Goal: Task Accomplishment & Management: Manage account settings

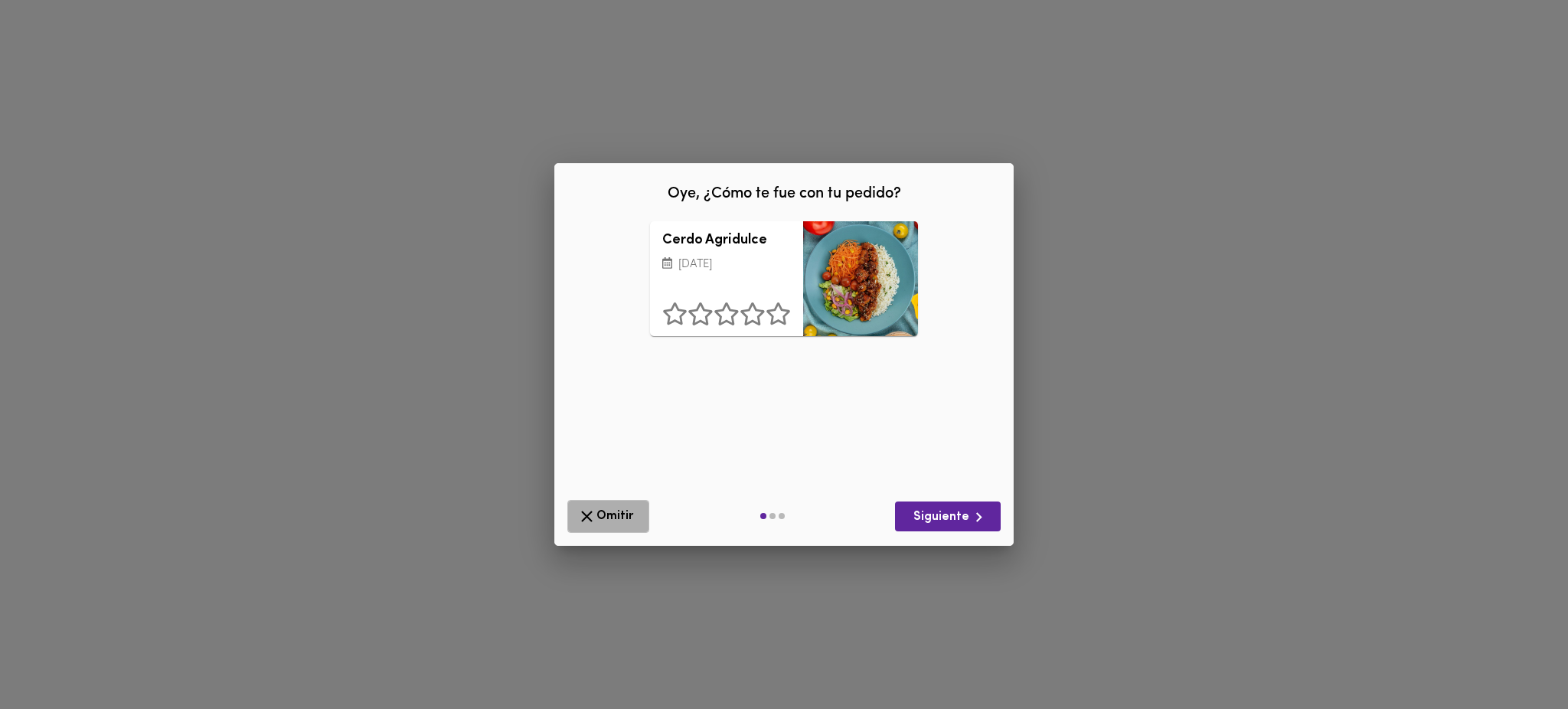
click at [603, 515] on span "Omitir" at bounding box center [608, 516] width 62 height 19
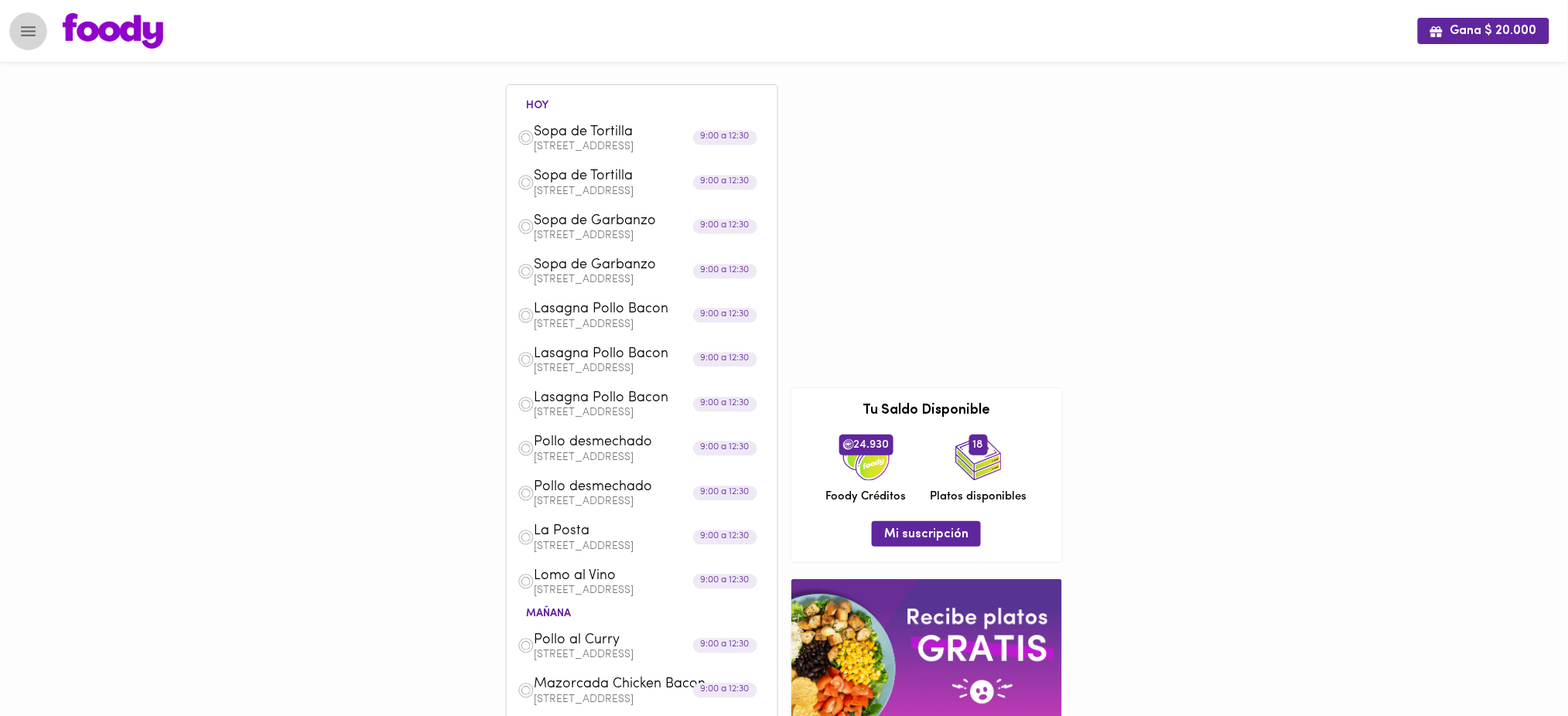
click at [25, 32] on icon "Menu" at bounding box center [27, 31] width 19 height 19
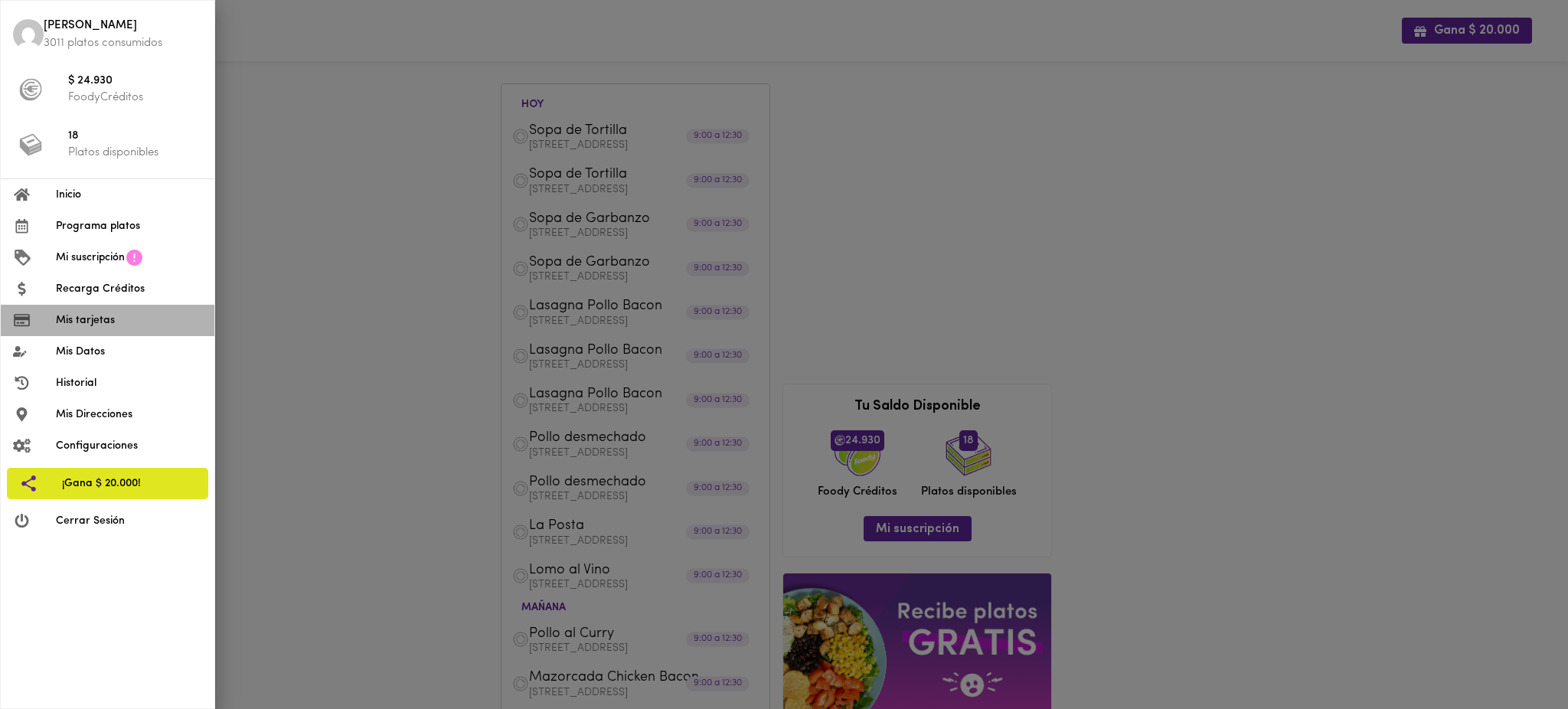
click at [132, 323] on span "Mis tarjetas" at bounding box center [128, 321] width 146 height 16
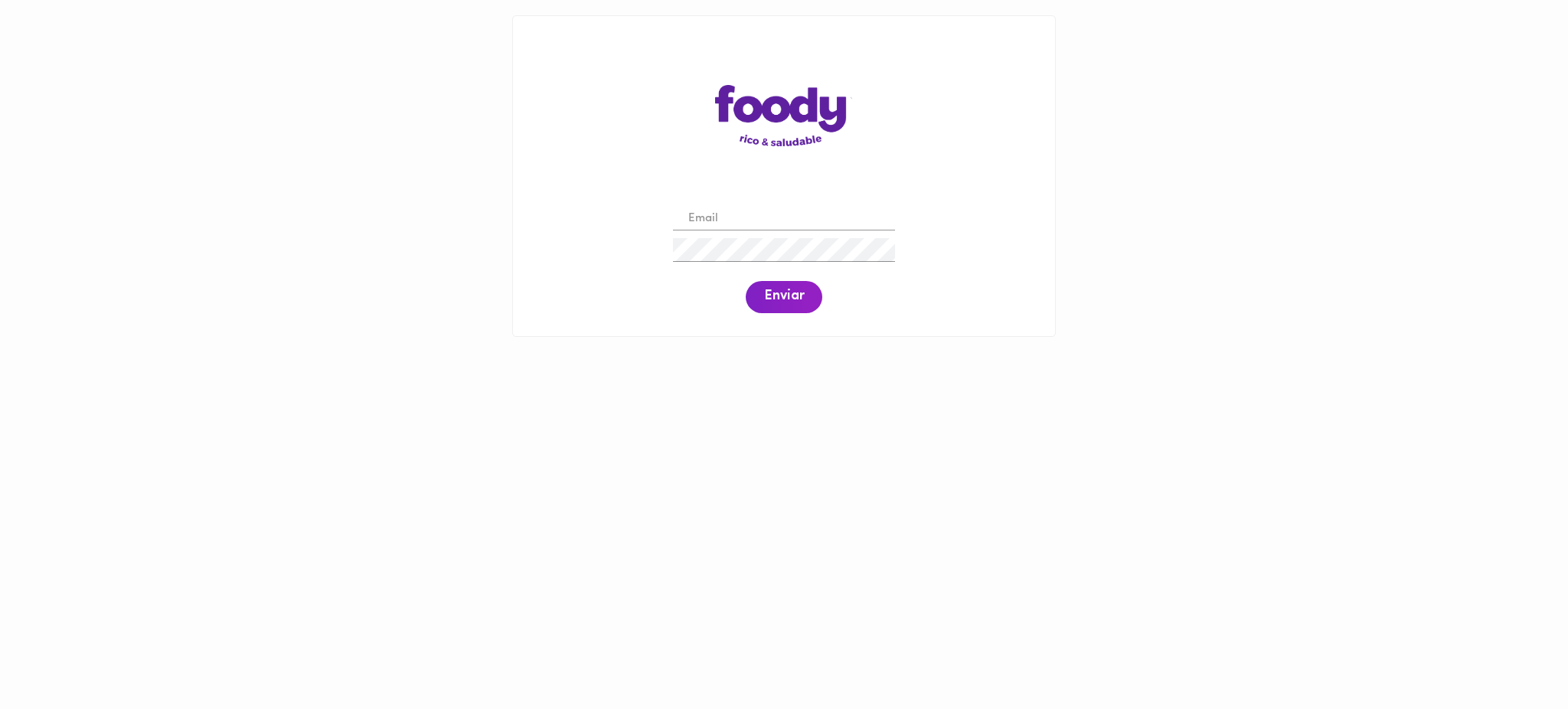
click at [717, 217] on input "email" at bounding box center [783, 219] width 222 height 23
paste input "[PERSON_NAME][EMAIL_ADDRESS][PERSON_NAME][DOMAIN_NAME]"
type input "[PERSON_NAME][EMAIL_ADDRESS][PERSON_NAME][DOMAIN_NAME]"
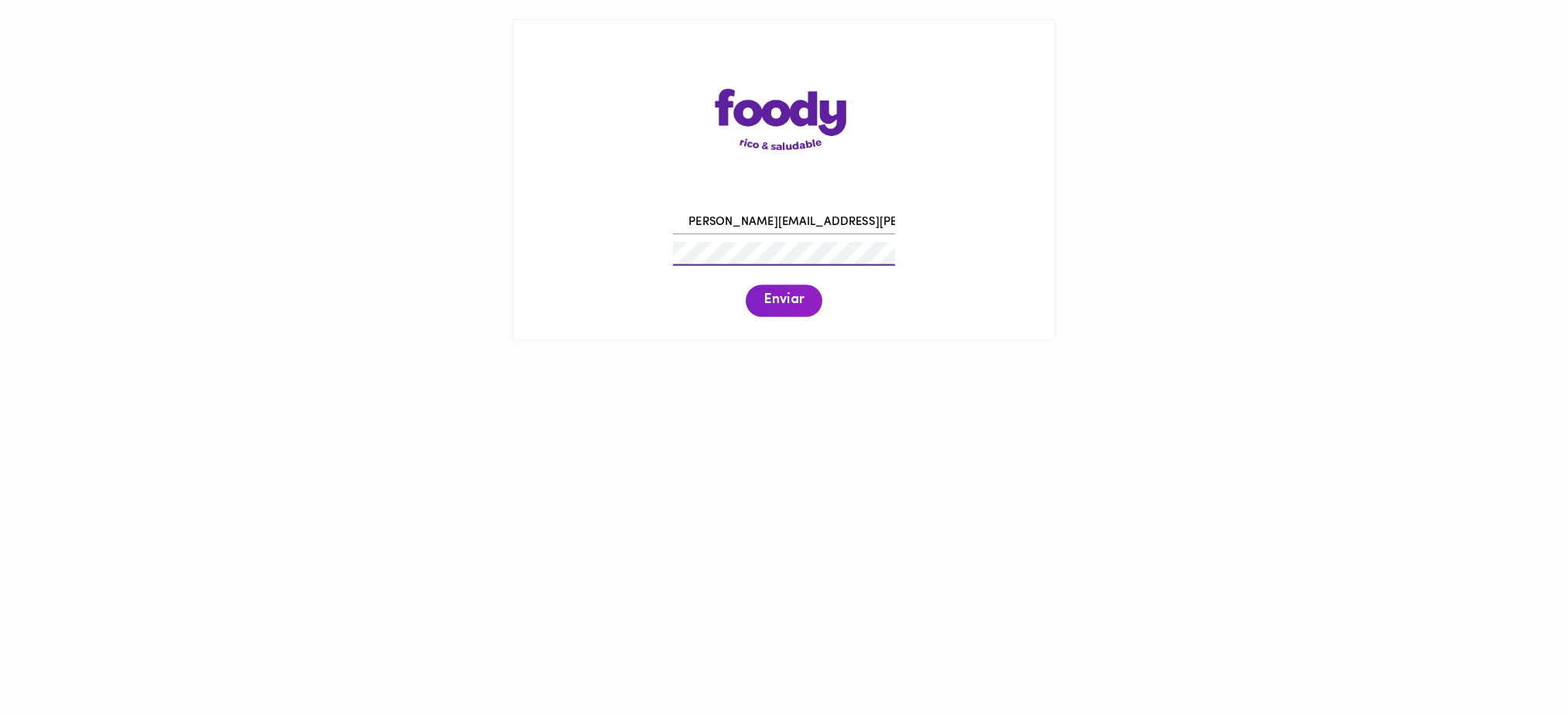
scroll to position [0, 0]
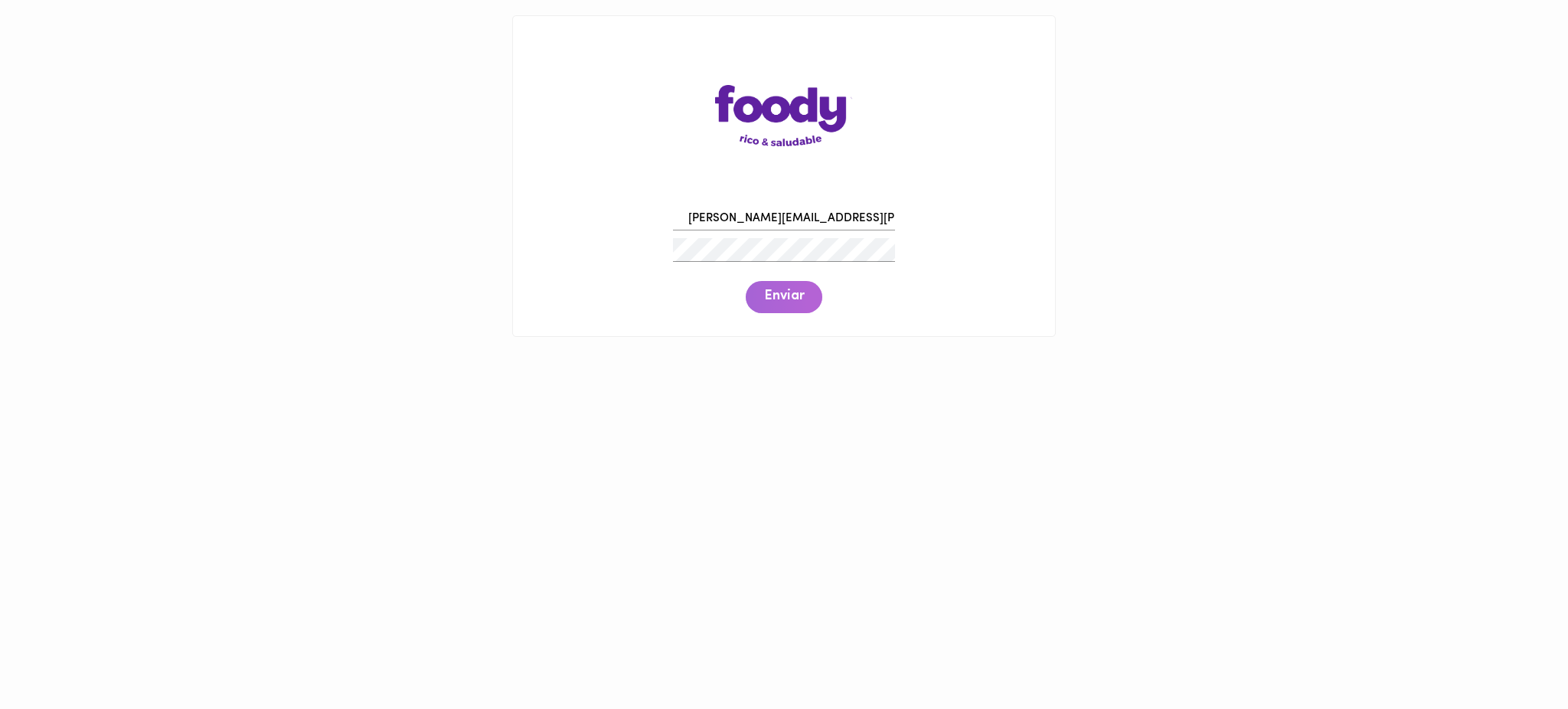
click at [782, 298] on span "Enviar" at bounding box center [784, 297] width 40 height 17
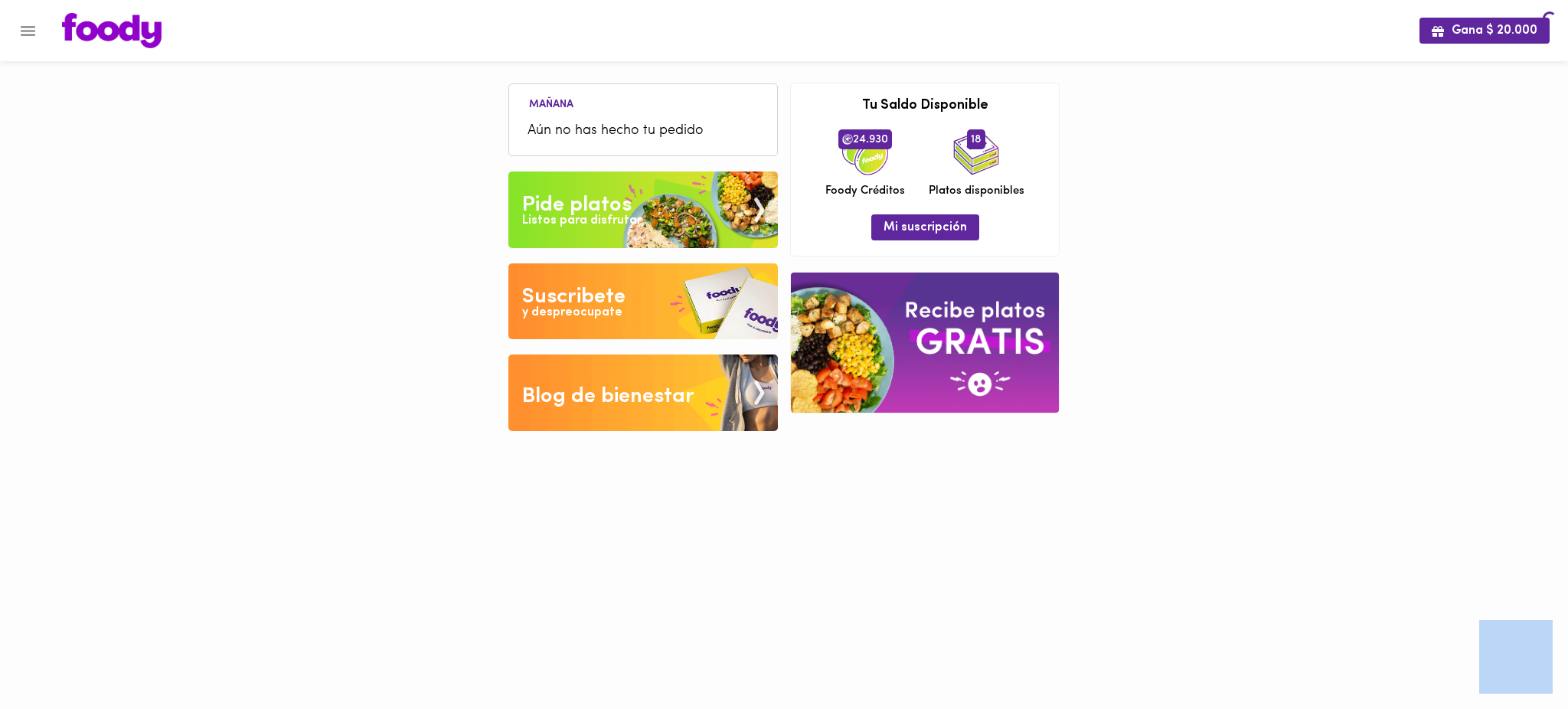
click at [782, 298] on div "Mañana Aún no has hecho tu pedido Tu pago contraentrega por $- está pendiente ,…" at bounding box center [783, 226] width 574 height 454
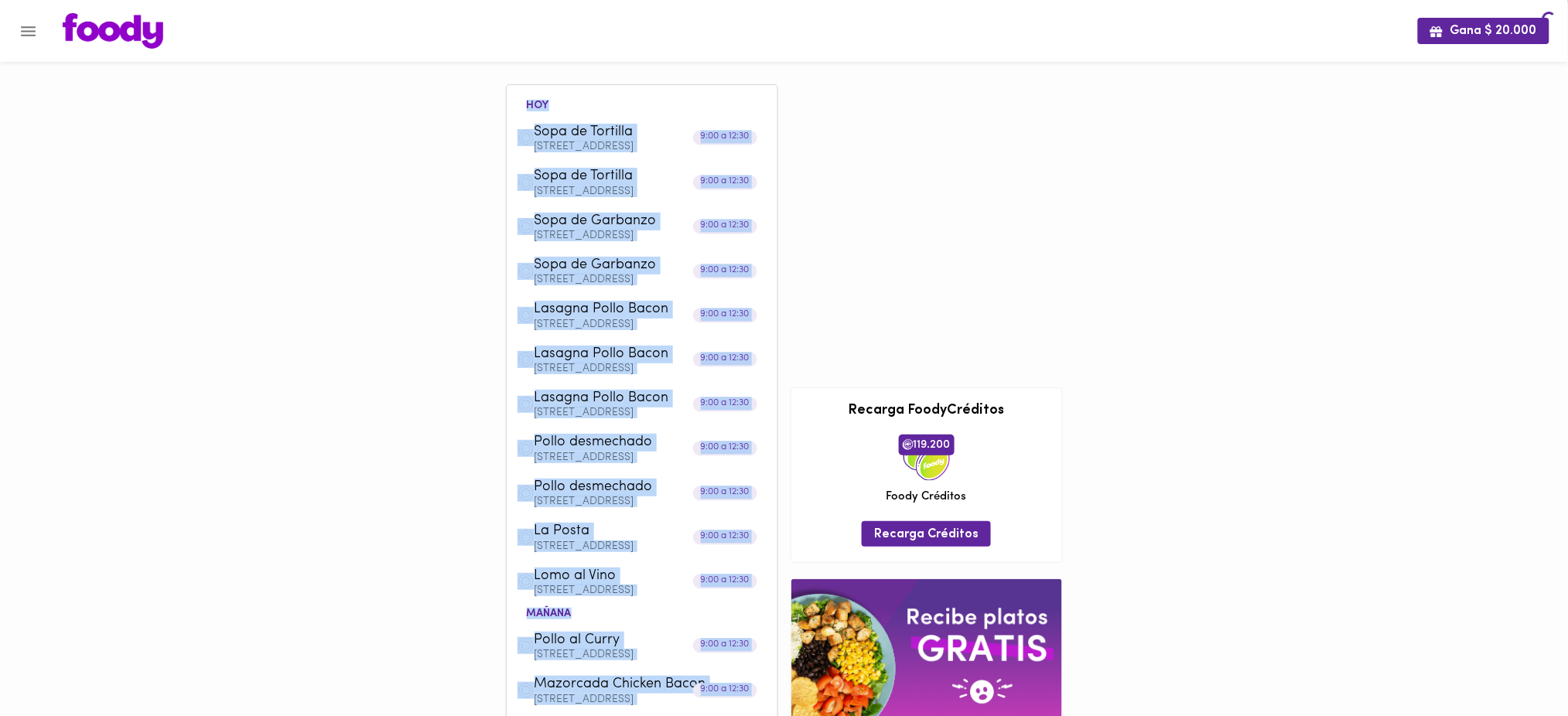
click at [790, 301] on div "hoy Sopa de Tortilla Calle 22B #64-26 Apto 112 9:00 a 12:30 Sopa de Tortilla Ca…" at bounding box center [784, 554] width 569 height 990
